Goal: Task Accomplishment & Management: Complete application form

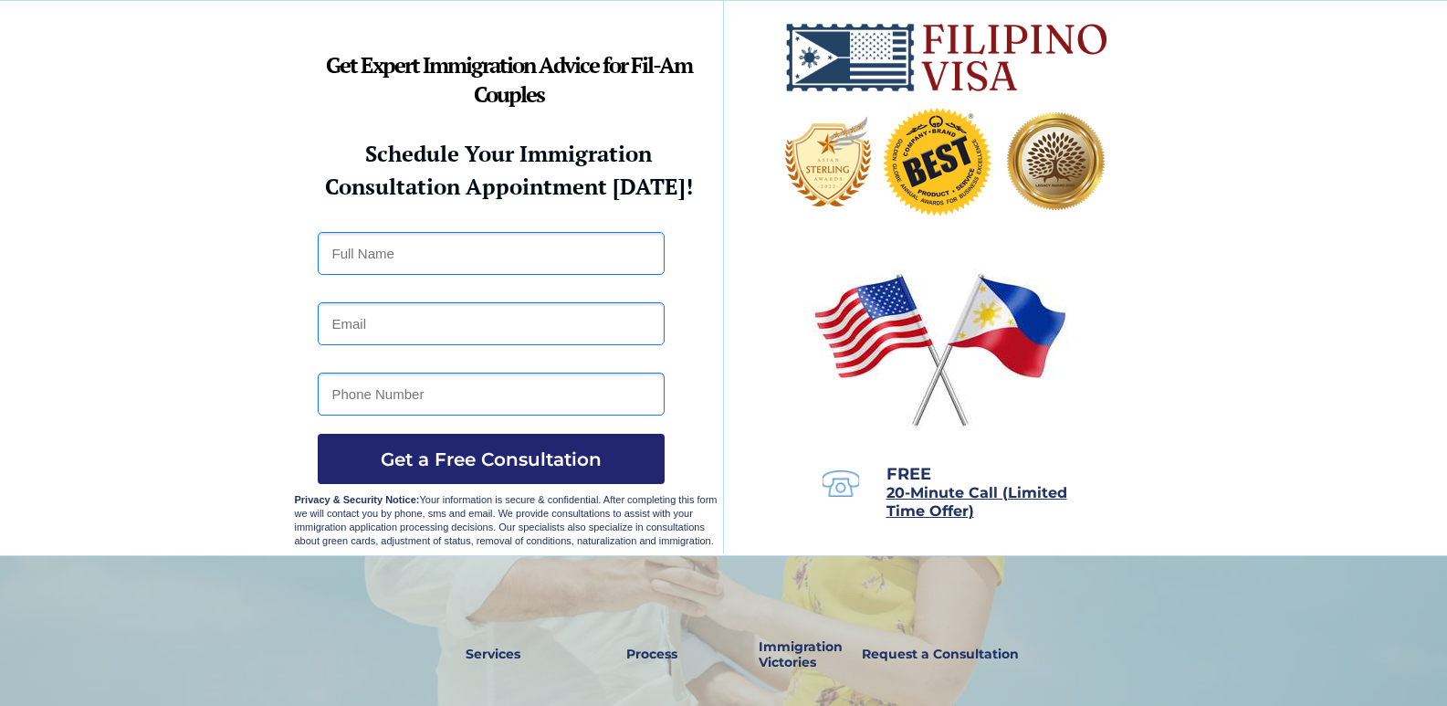
click at [571, 251] on input "text" at bounding box center [491, 253] width 347 height 43
type input "[PERSON_NAME]"
click at [501, 325] on input "email" at bounding box center [491, 323] width 347 height 43
type input "[EMAIL_ADDRESS][DOMAIN_NAME]"
click at [487, 399] on input "tel" at bounding box center [491, 393] width 347 height 43
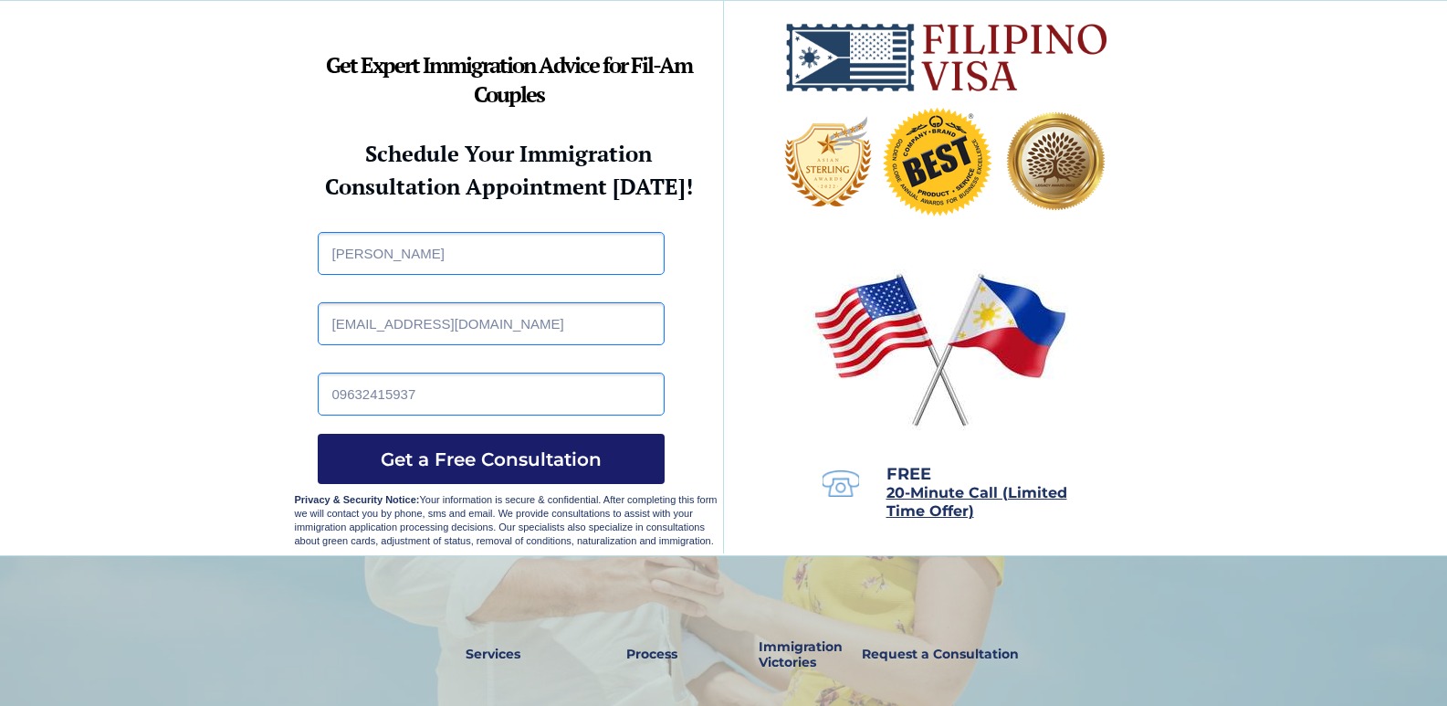
type input "09632415937"
click at [497, 448] on span "Get a Free Consultation" at bounding box center [491, 459] width 347 height 22
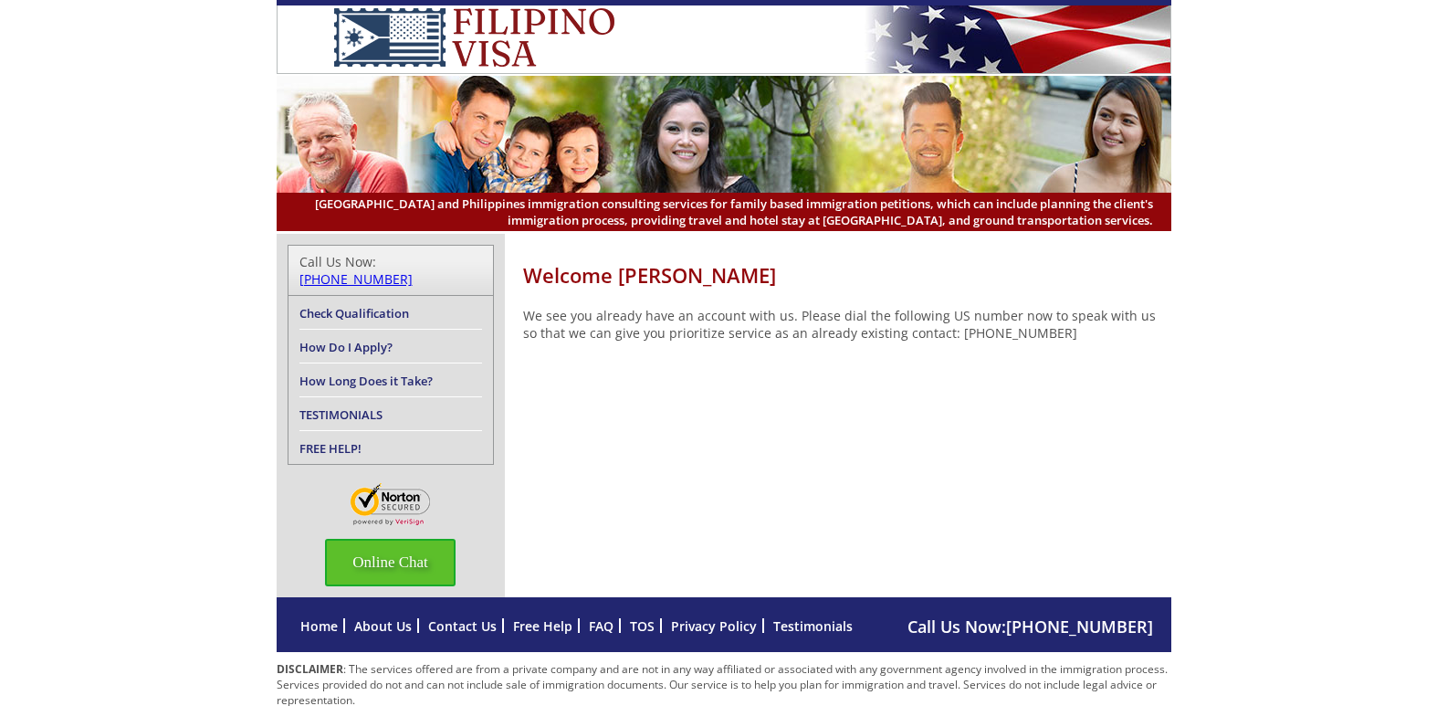
click at [378, 539] on span "Online Chat" at bounding box center [390, 562] width 131 height 47
click at [390, 546] on span "Online Chat" at bounding box center [390, 562] width 131 height 47
